Goal: Transaction & Acquisition: Book appointment/travel/reservation

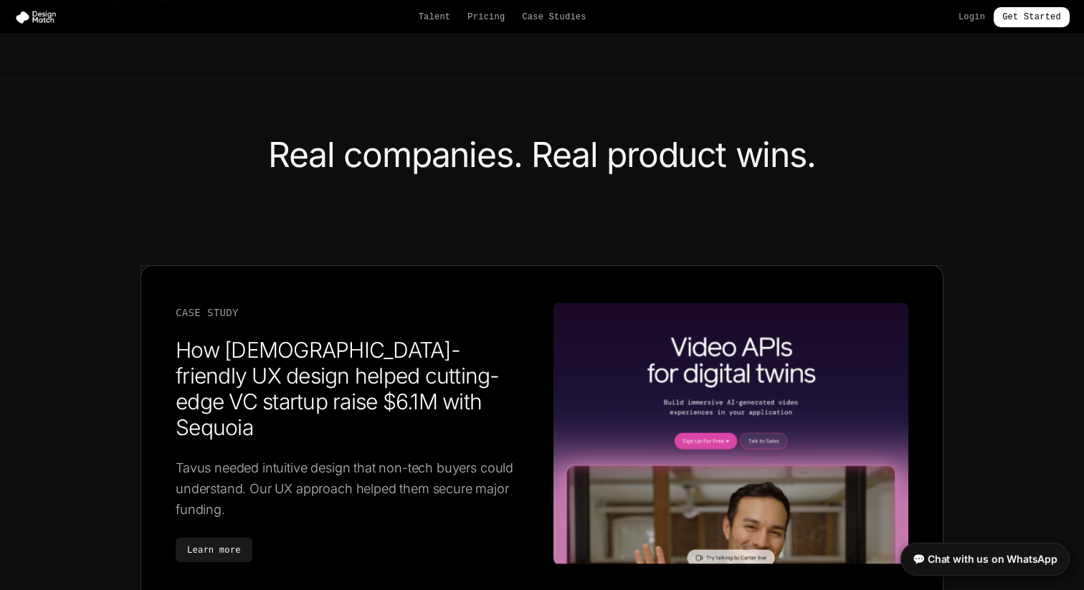
scroll to position [2105, 0]
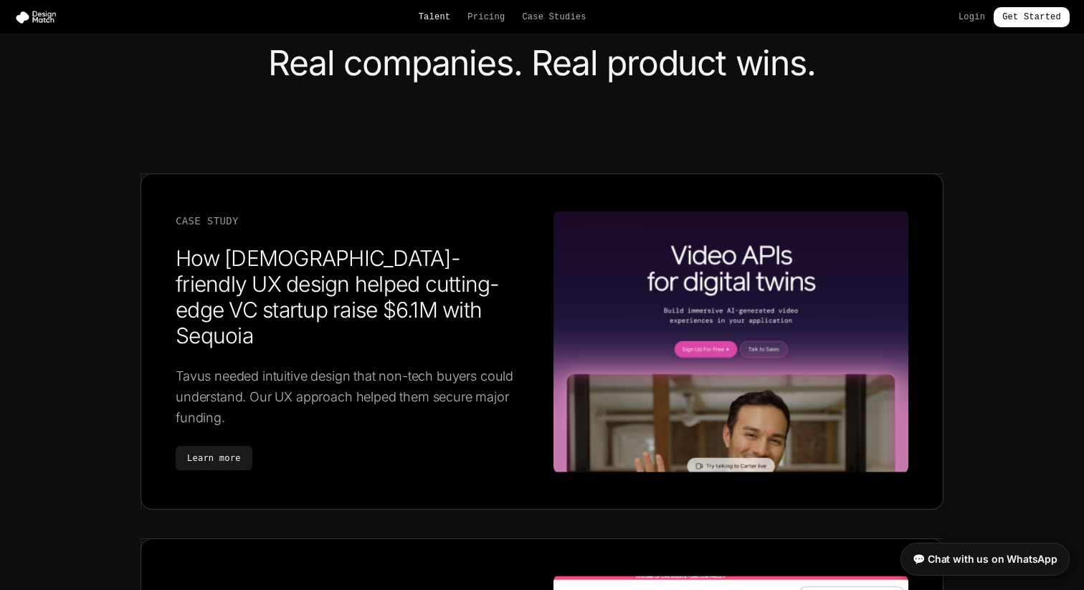
click at [431, 21] on link "Talent" at bounding box center [435, 16] width 32 height 11
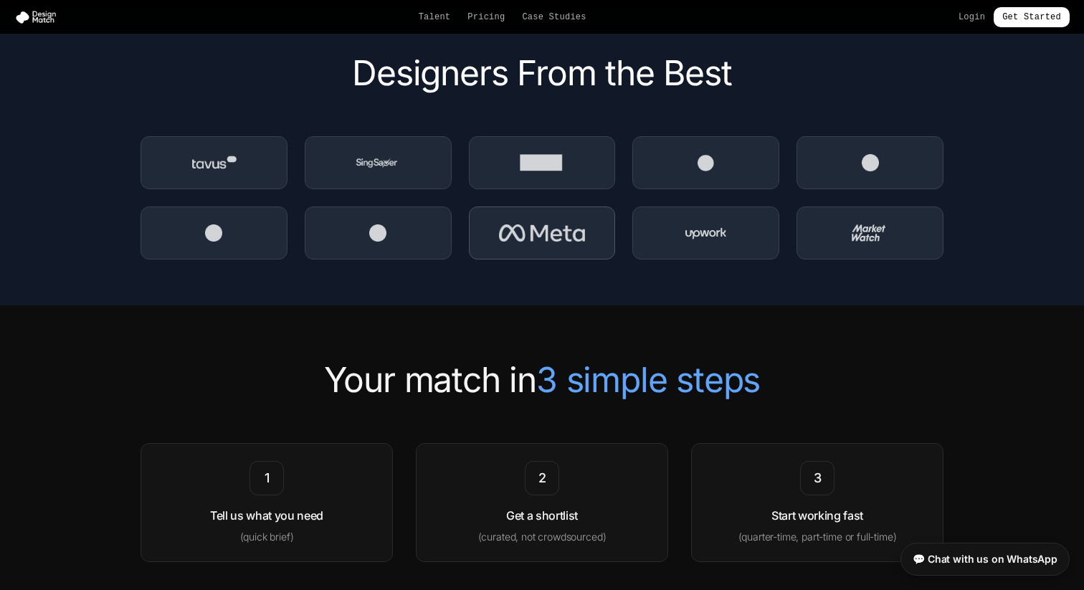
scroll to position [1945, 0]
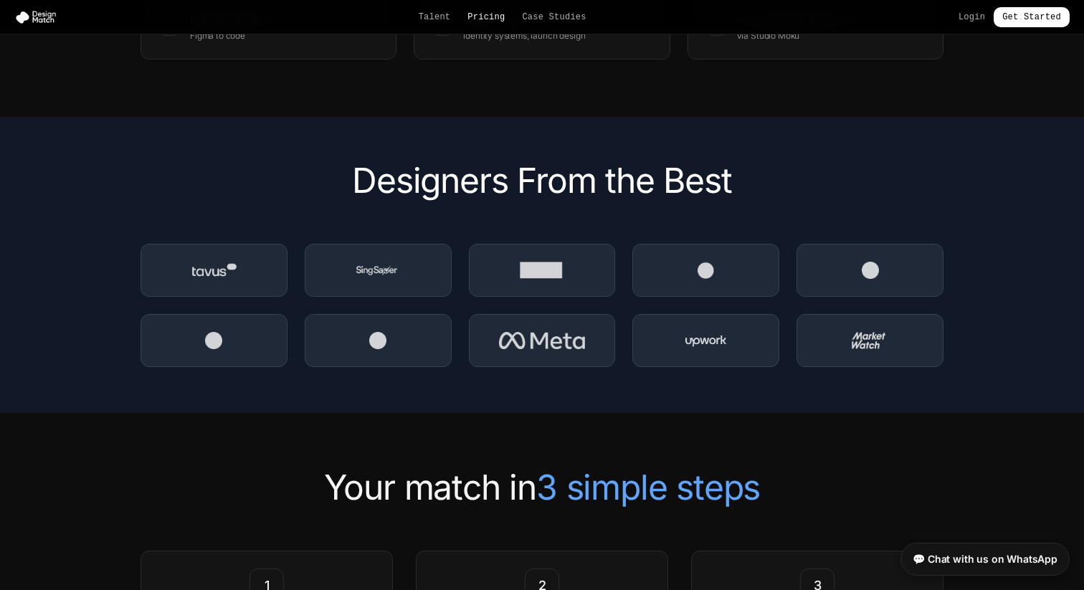
click at [467, 16] on link "Pricing" at bounding box center [485, 16] width 37 height 11
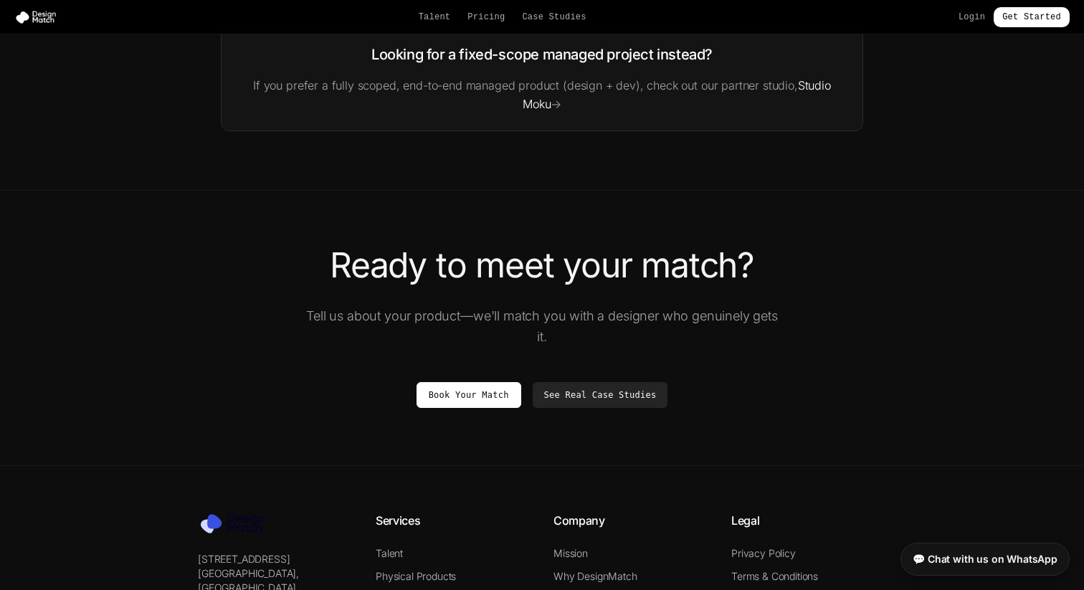
scroll to position [2425, 0]
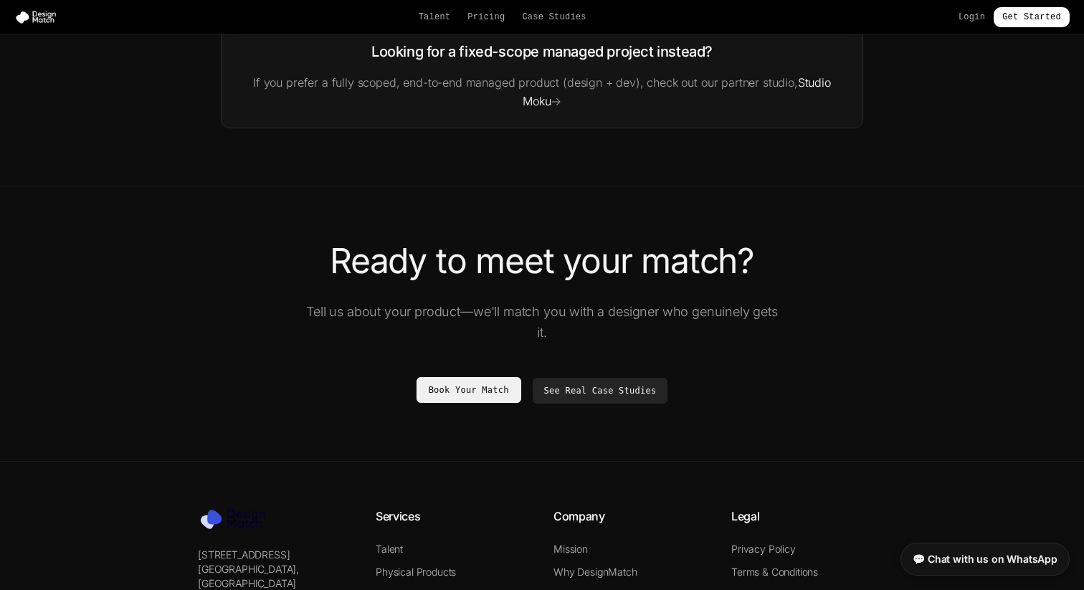
click at [498, 386] on link "Book Your Match" at bounding box center [468, 390] width 105 height 26
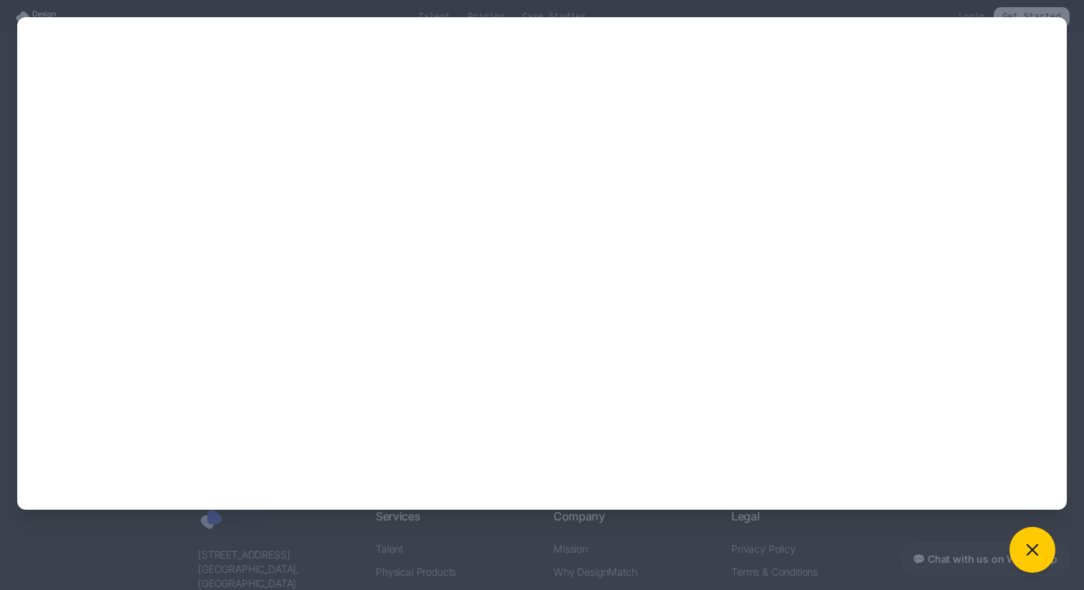
click at [422, 535] on div at bounding box center [542, 295] width 1084 height 590
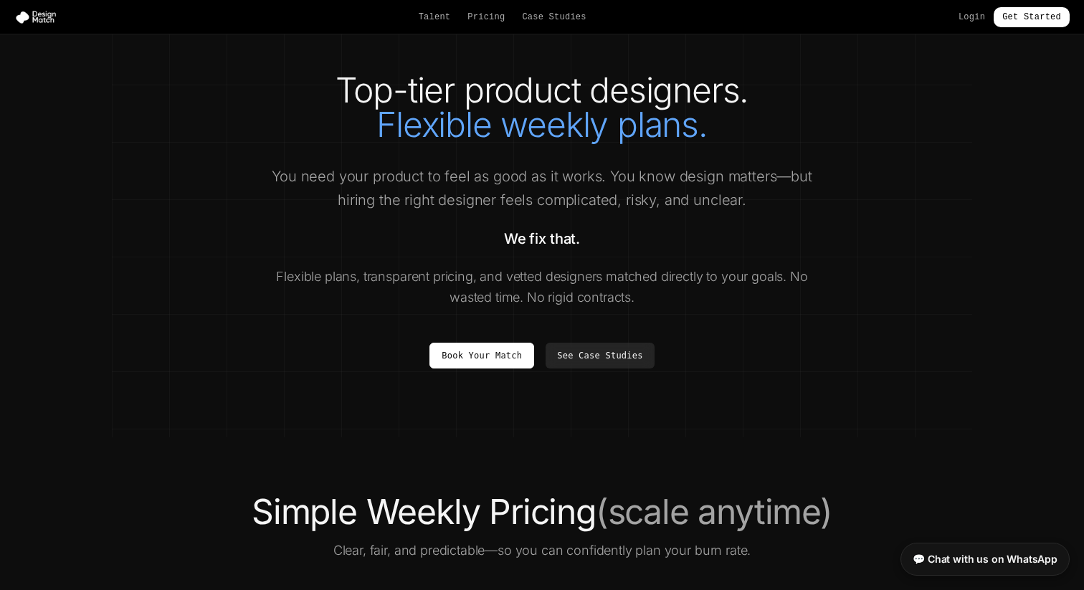
scroll to position [0, 0]
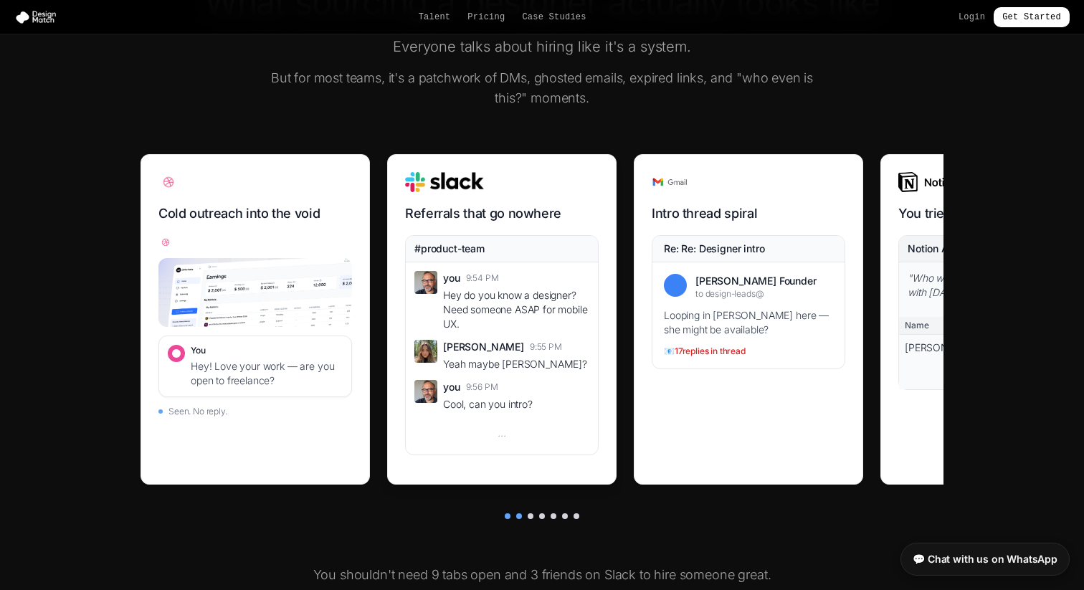
scroll to position [491, 0]
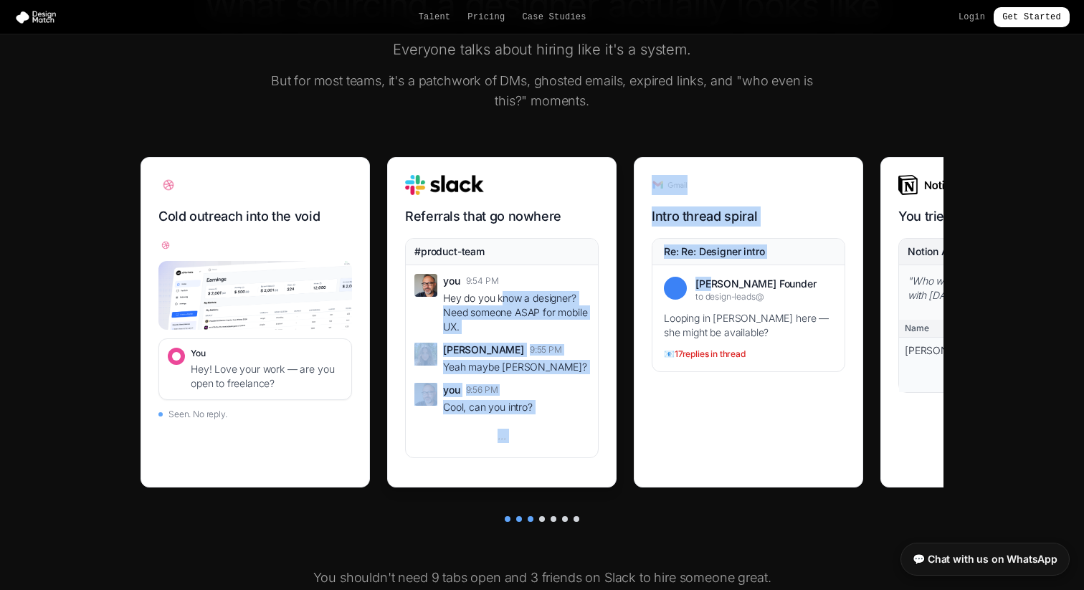
drag, startPoint x: 708, startPoint y: 287, endPoint x: 487, endPoint y: 295, distance: 221.6
click at [491, 295] on div "Cold outreach into the void You Hey! Love your work — are you open to freelance…" at bounding box center [542, 331] width 803 height 348
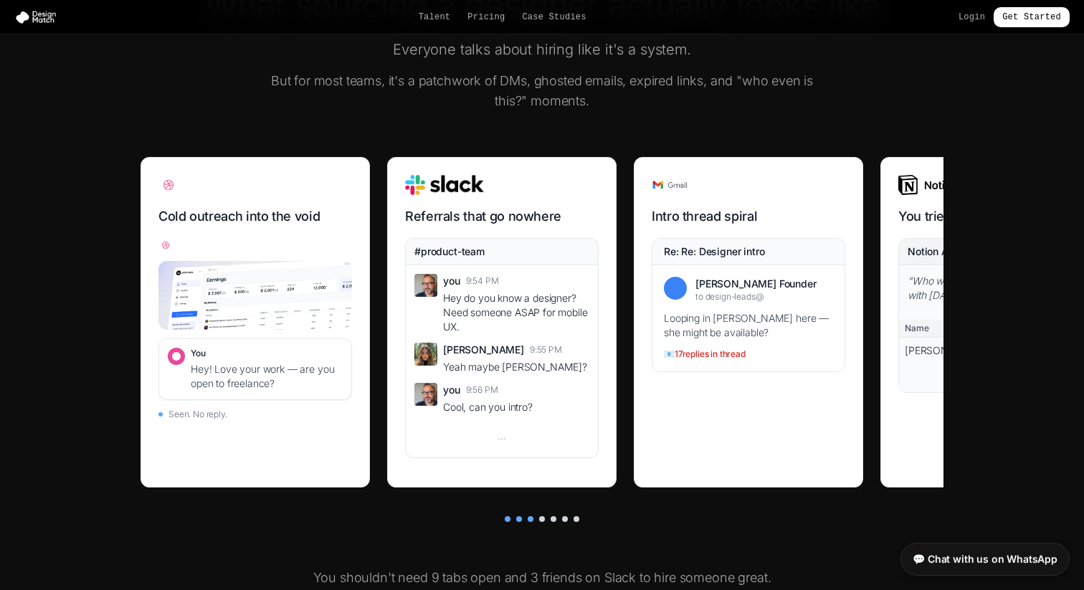
click at [542, 523] on div "What sourcing a designer actually looks like Everyone talks about hiring like i…" at bounding box center [542, 344] width 860 height 712
click at [542, 518] on div at bounding box center [542, 519] width 6 height 6
click at [566, 520] on div at bounding box center [565, 519] width 6 height 6
click at [762, 351] on div "📧 17 replies in thread" at bounding box center [748, 353] width 169 height 11
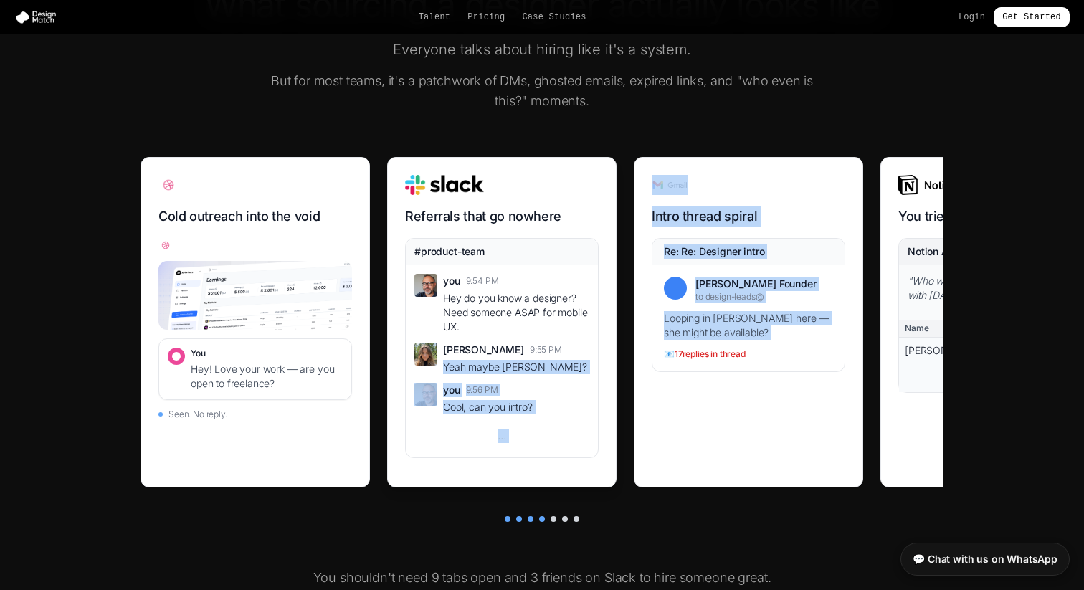
drag, startPoint x: 823, startPoint y: 342, endPoint x: 592, endPoint y: 344, distance: 230.8
click at [592, 345] on div "Cold outreach into the void You Hey! Love your work — are you open to freelance…" at bounding box center [542, 331] width 803 height 348
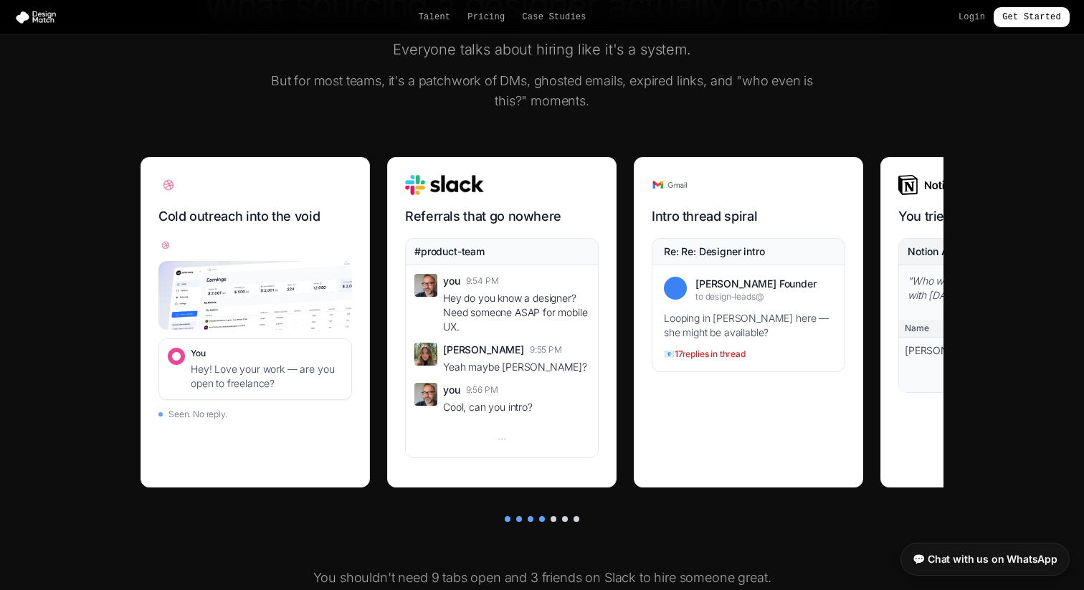
click at [789, 121] on div "What sourcing a designer actually looks like Everyone talks about hiring like i…" at bounding box center [542, 344] width 860 height 712
